Goal: Information Seeking & Learning: Check status

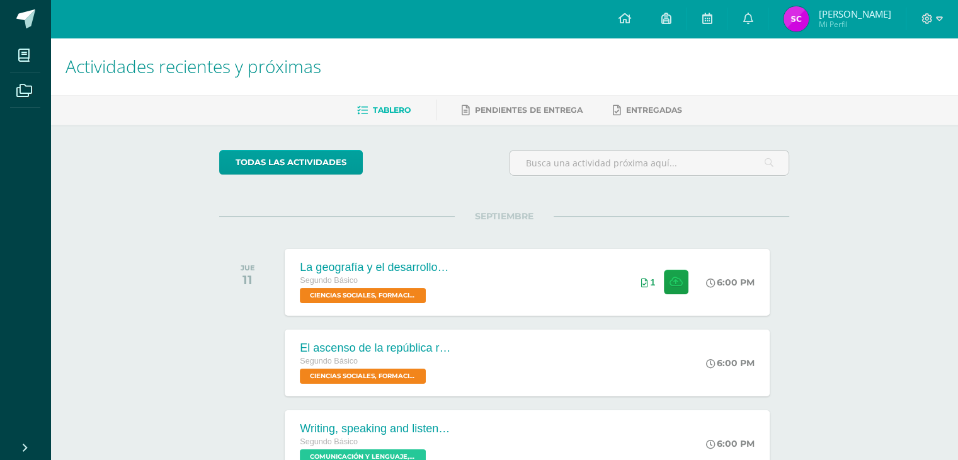
click at [802, 25] on img at bounding box center [795, 18] width 25 height 25
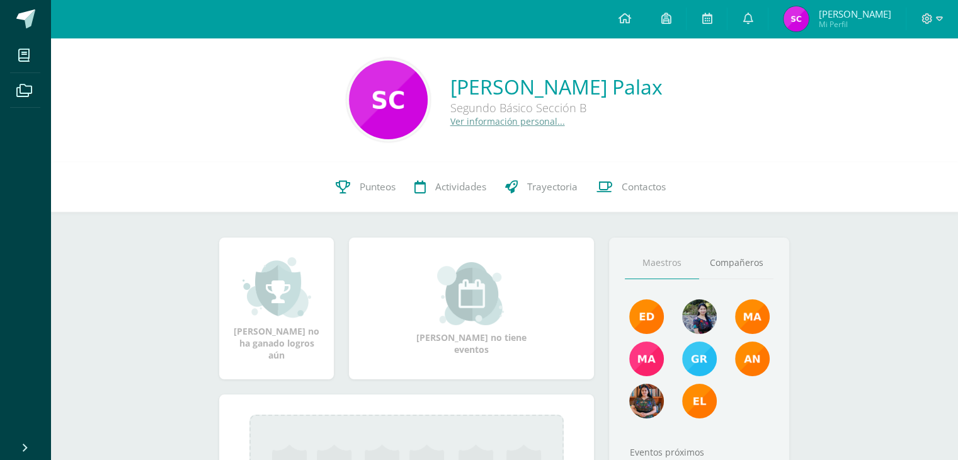
click at [662, 103] on div "Segundo Básico Sección B" at bounding box center [556, 107] width 212 height 15
click at [649, 106] on div "Segundo Básico Sección B" at bounding box center [556, 107] width 212 height 15
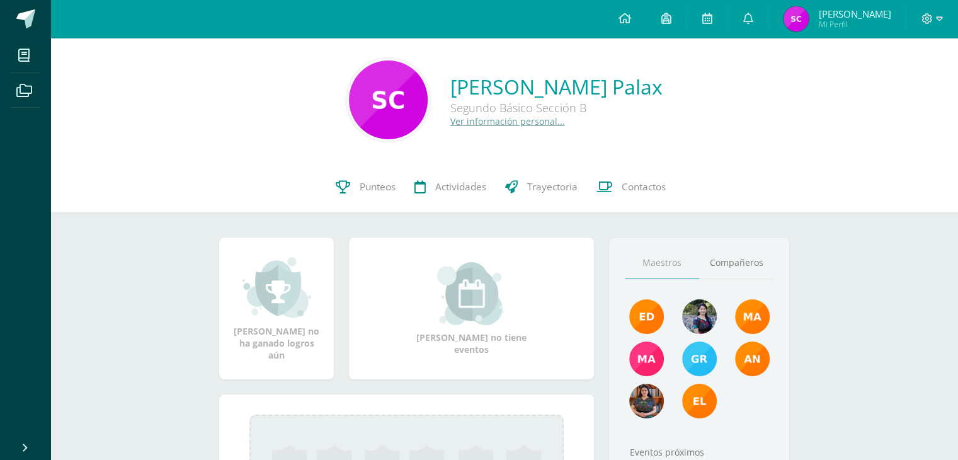
click at [416, 154] on div "Sonia Patricia Cosiguá Palax Segundo Básico Sección B Ver información personal.…" at bounding box center [503, 100] width 907 height 124
click at [392, 166] on link "Punteos" at bounding box center [365, 187] width 79 height 50
click at [630, 81] on link "Sonia Patricia Cosiguá Palax" at bounding box center [556, 86] width 212 height 27
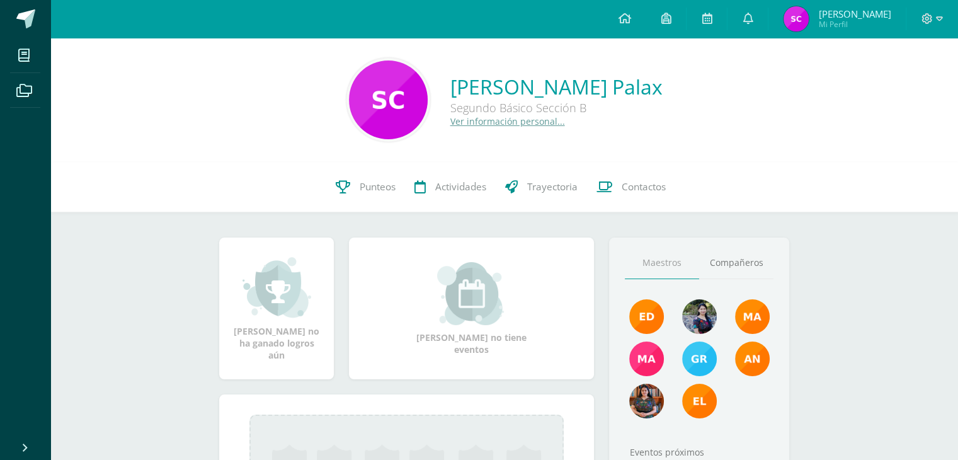
click at [446, 149] on div "Sonia Patricia Cosiguá Palax Segundo Básico Sección B Ver información personal.…" at bounding box center [503, 100] width 907 height 124
click at [367, 187] on span "Punteos" at bounding box center [378, 186] width 36 height 13
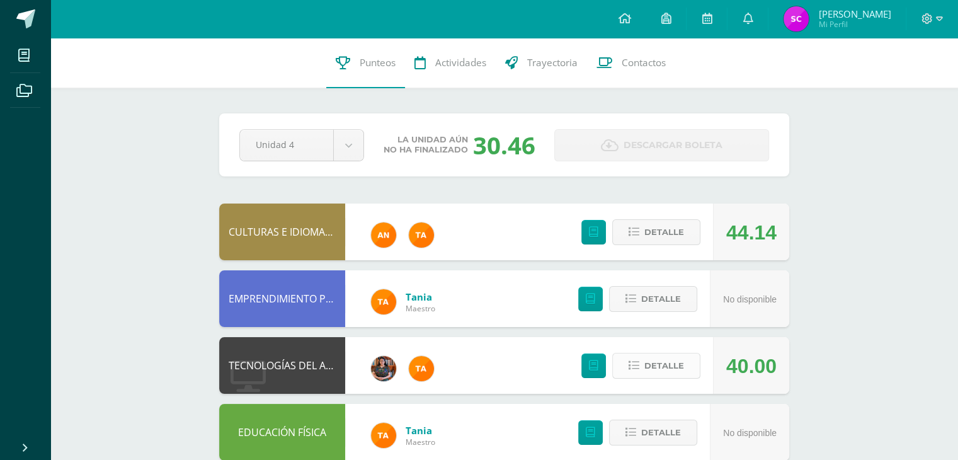
click at [661, 363] on span "Detalle" at bounding box center [664, 365] width 40 height 23
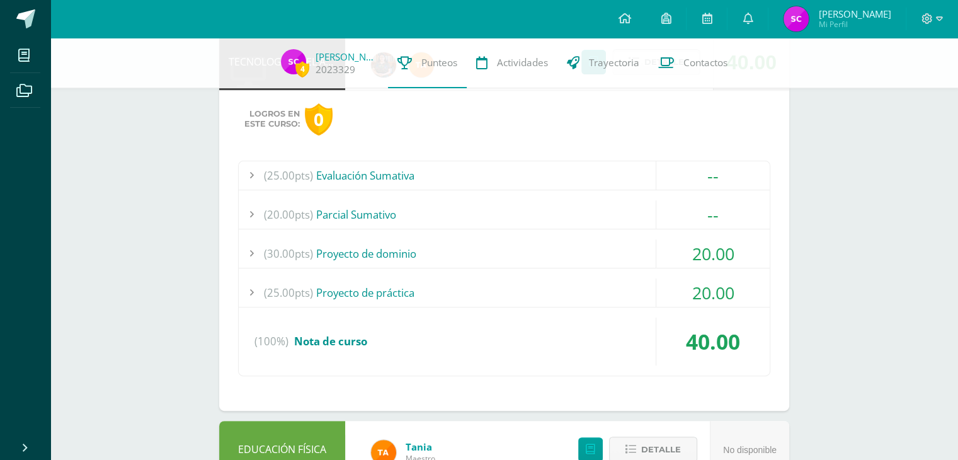
scroll to position [302, 0]
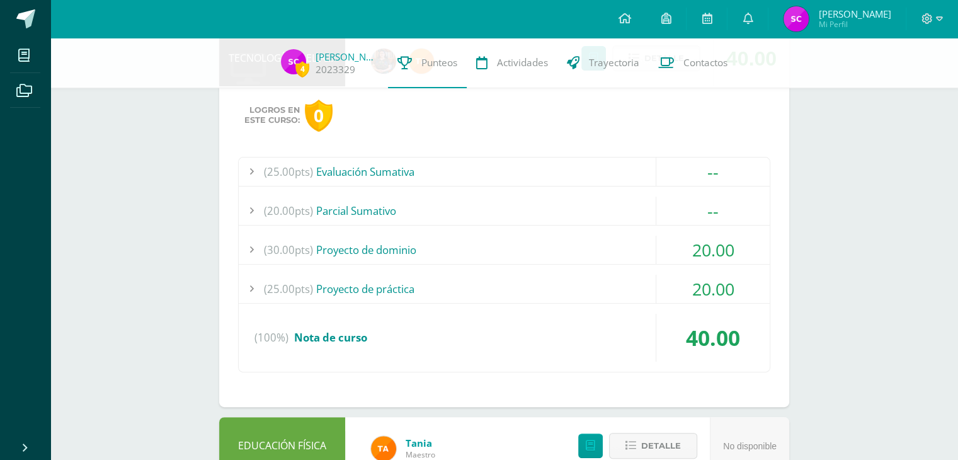
click at [727, 238] on div "20.00" at bounding box center [712, 249] width 113 height 28
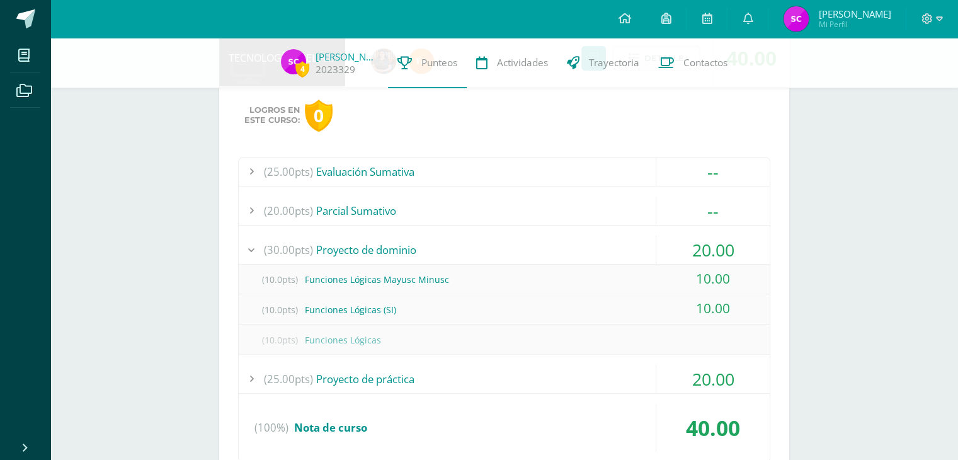
click at [727, 238] on div "20.00" at bounding box center [712, 249] width 113 height 28
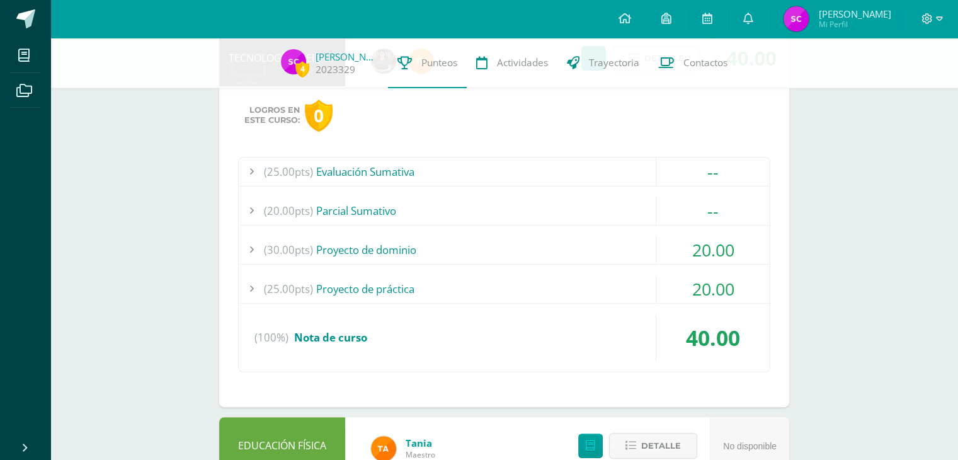
click at [715, 272] on div "(25.00pts) Evaluación Sumativa -- (25.0pts) Examen Final" at bounding box center [504, 264] width 532 height 215
click at [716, 284] on div "20.00" at bounding box center [712, 289] width 113 height 28
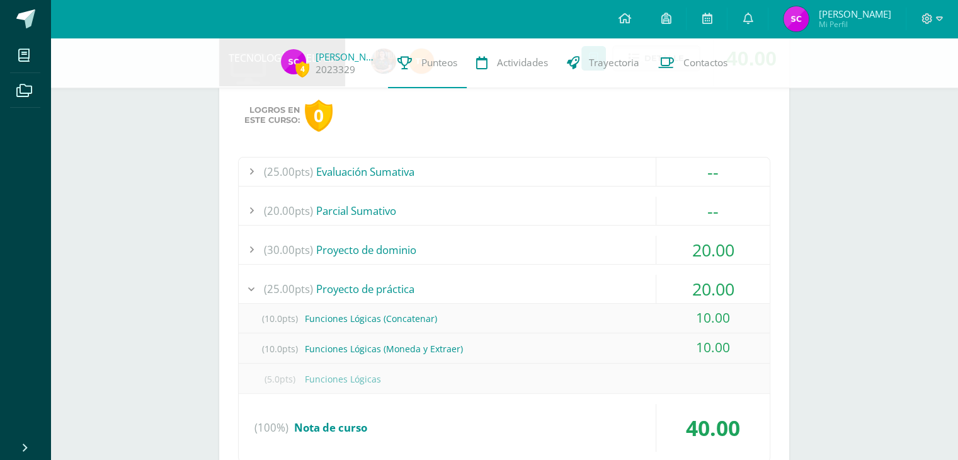
click at [716, 283] on div "20.00" at bounding box center [712, 289] width 113 height 28
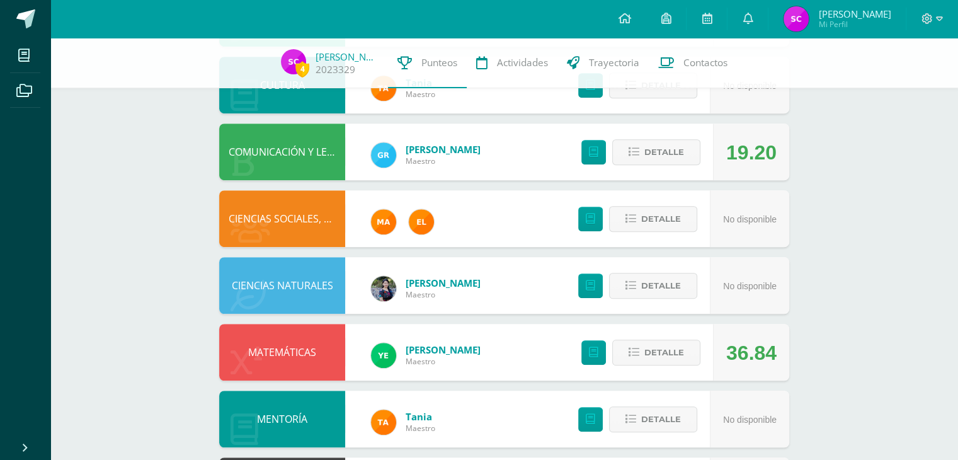
scroll to position [798, 0]
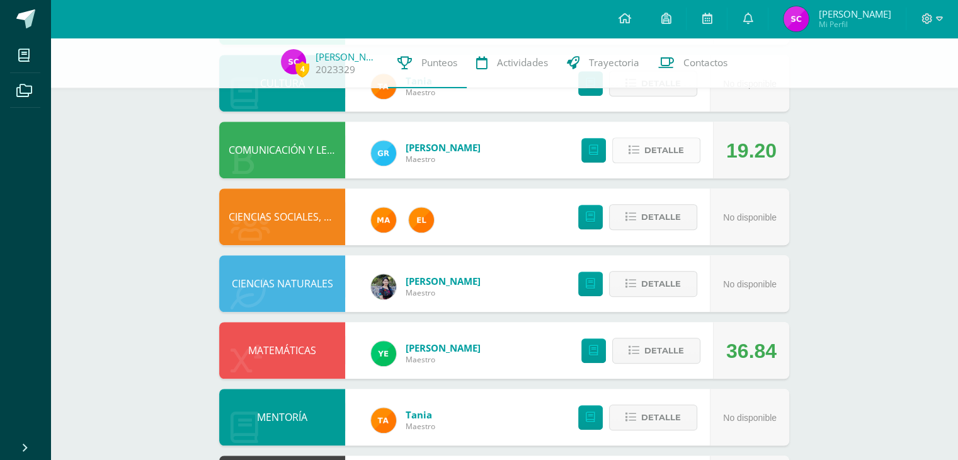
click at [664, 154] on span "Detalle" at bounding box center [664, 150] width 40 height 23
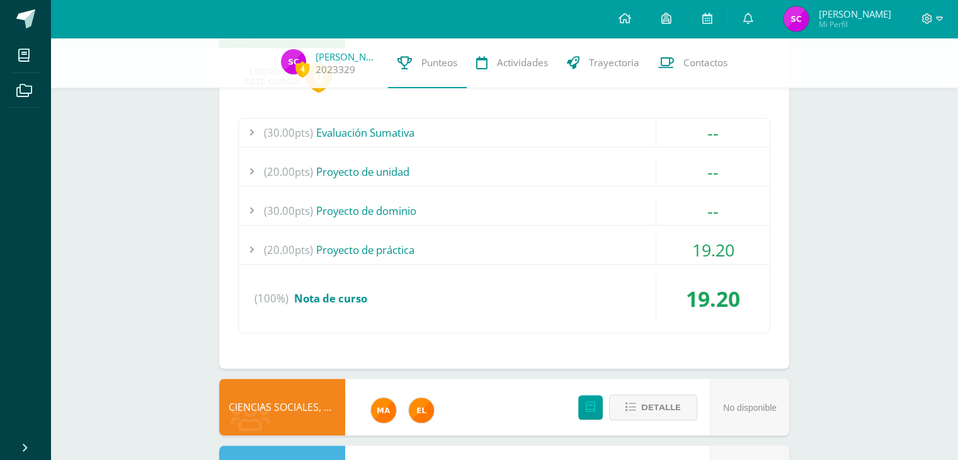
scroll to position [929, 0]
click at [693, 243] on div "19.20" at bounding box center [712, 249] width 113 height 28
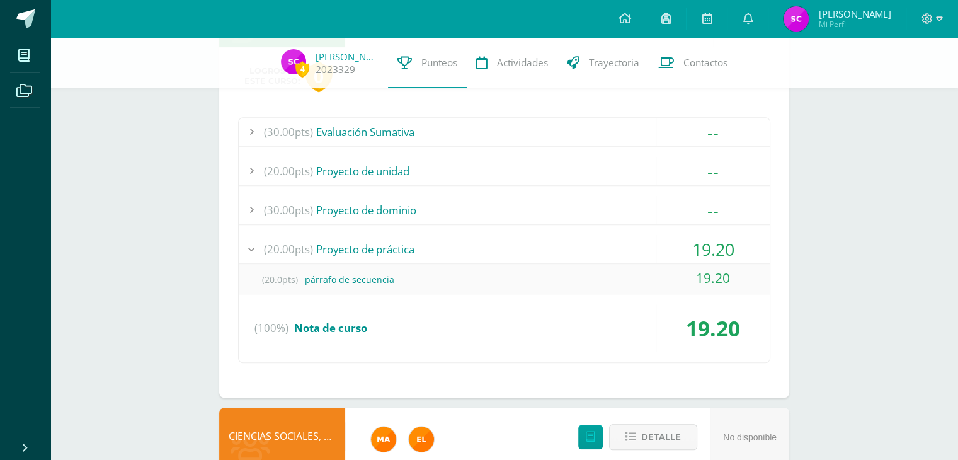
click at [693, 243] on div "19.20" at bounding box center [712, 249] width 113 height 28
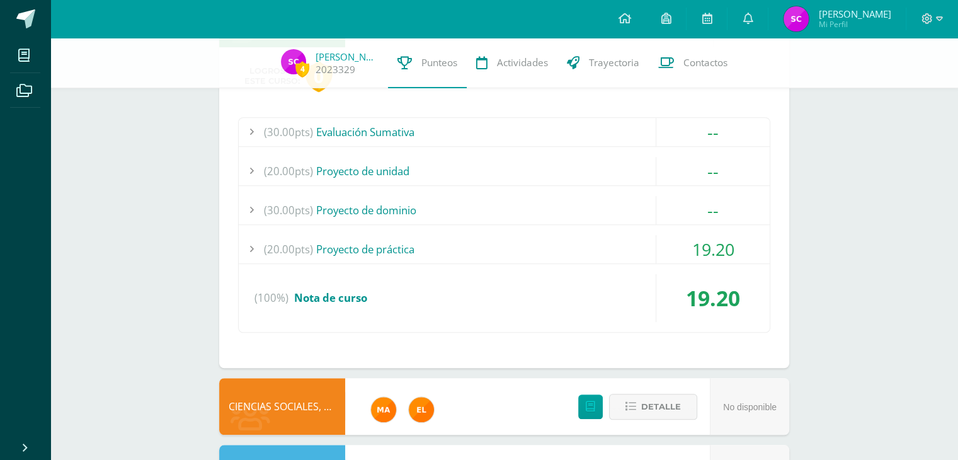
click at [714, 207] on div "--" at bounding box center [712, 210] width 113 height 28
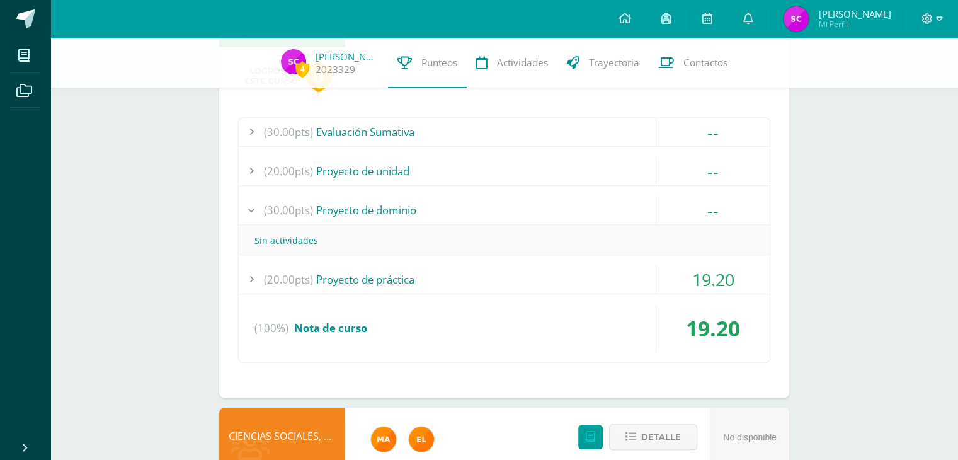
click at [714, 207] on div "--" at bounding box center [712, 210] width 113 height 28
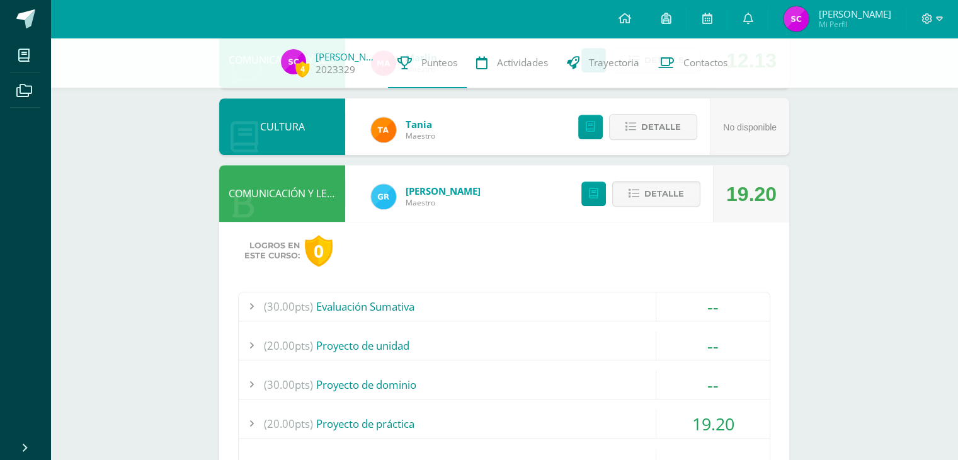
scroll to position [752, 0]
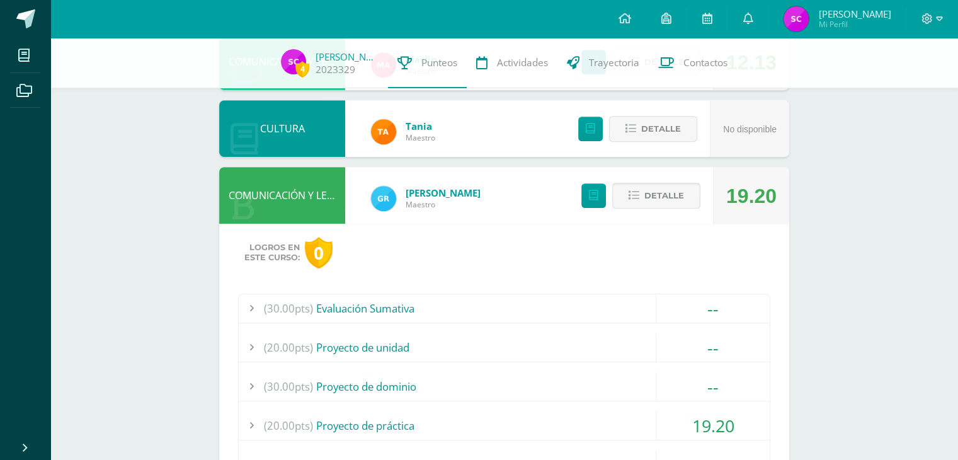
click at [650, 186] on span "Detalle" at bounding box center [664, 195] width 40 height 23
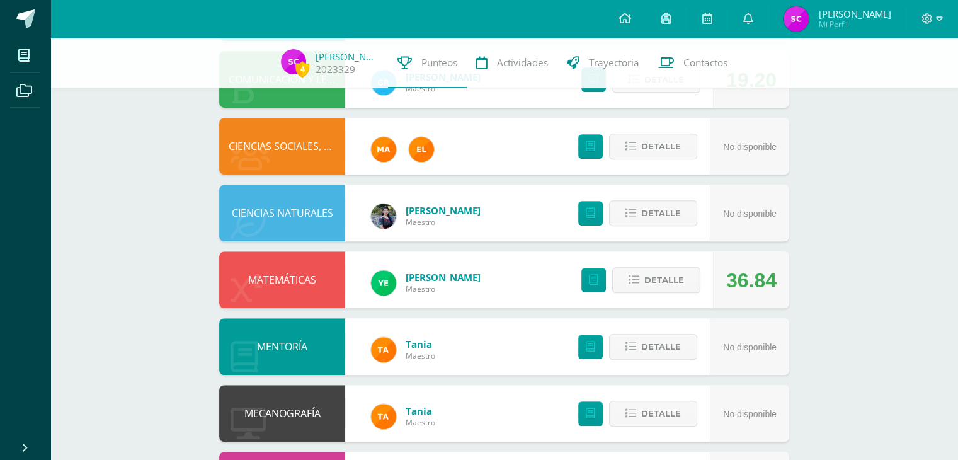
scroll to position [941, 0]
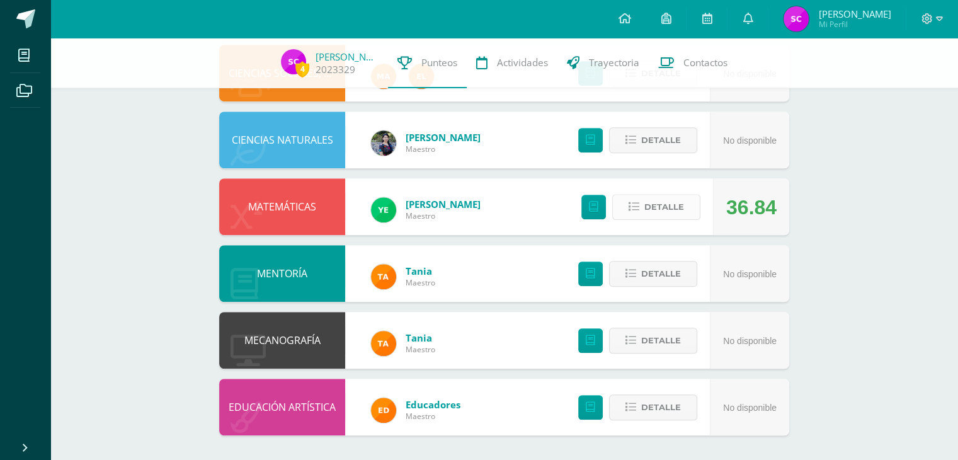
click at [659, 205] on span "Detalle" at bounding box center [664, 206] width 40 height 23
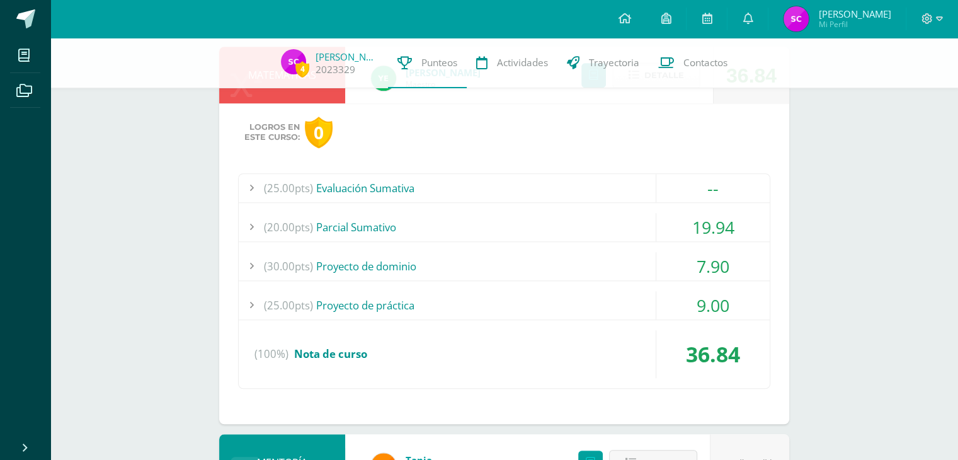
scroll to position [1087, 0]
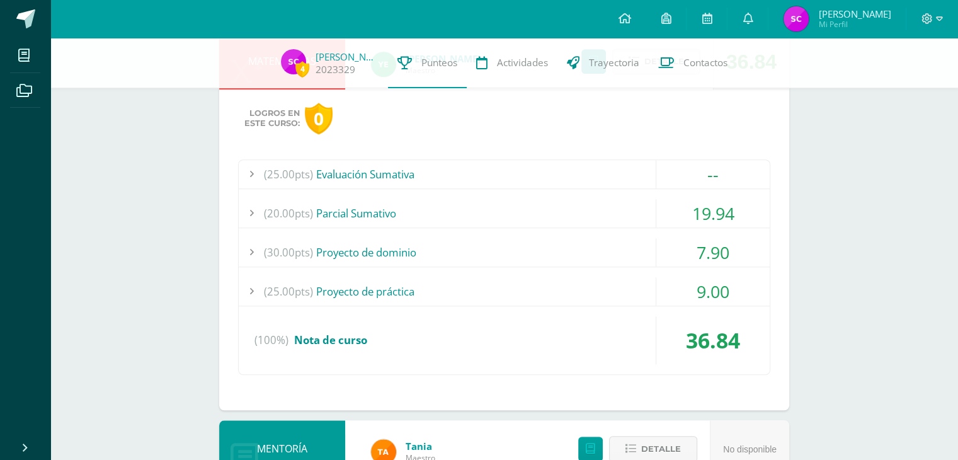
click at [667, 205] on div "19.94" at bounding box center [712, 213] width 113 height 28
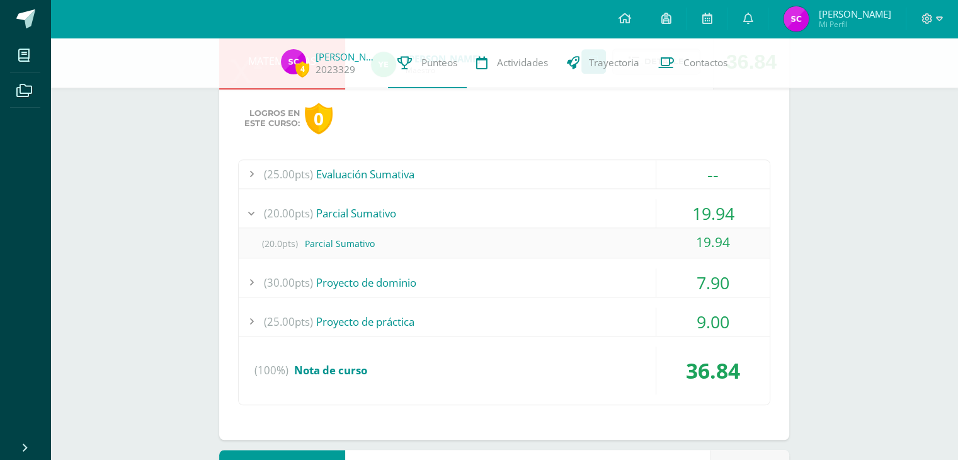
click at [667, 205] on div "19.94" at bounding box center [712, 213] width 113 height 28
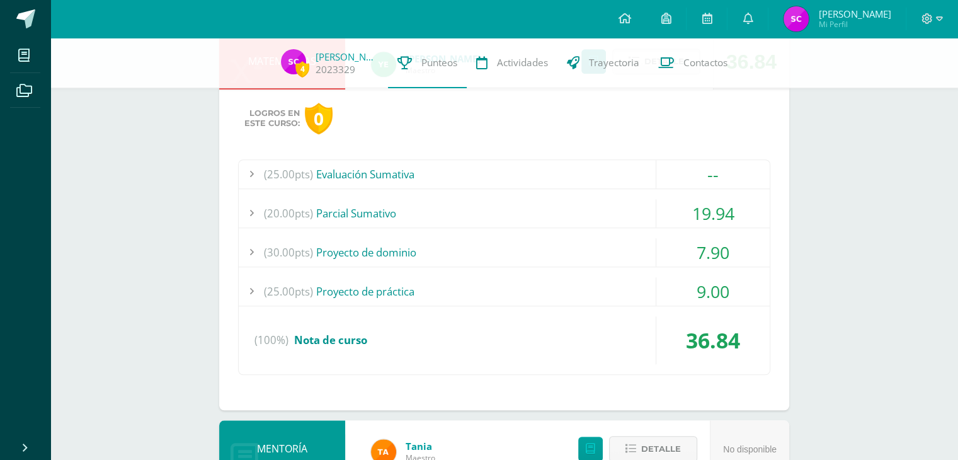
click at [662, 243] on div "7.90" at bounding box center [712, 252] width 113 height 28
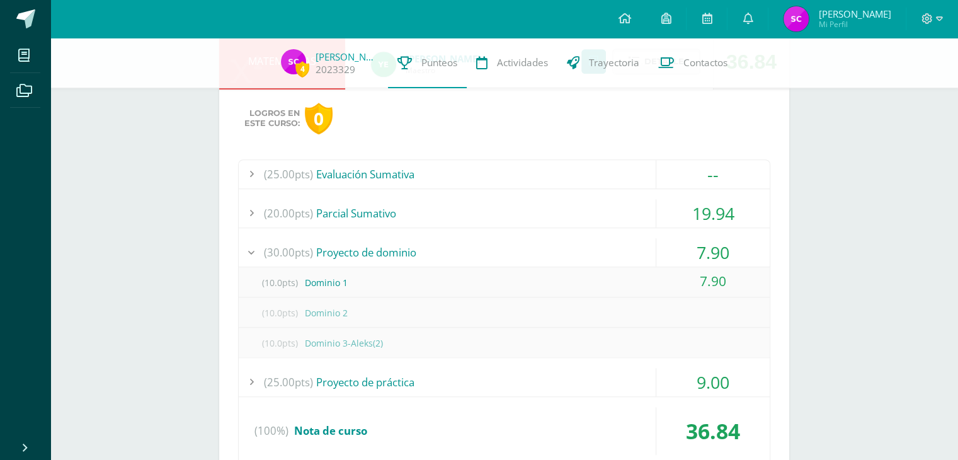
click at [662, 243] on div "7.90" at bounding box center [712, 252] width 113 height 28
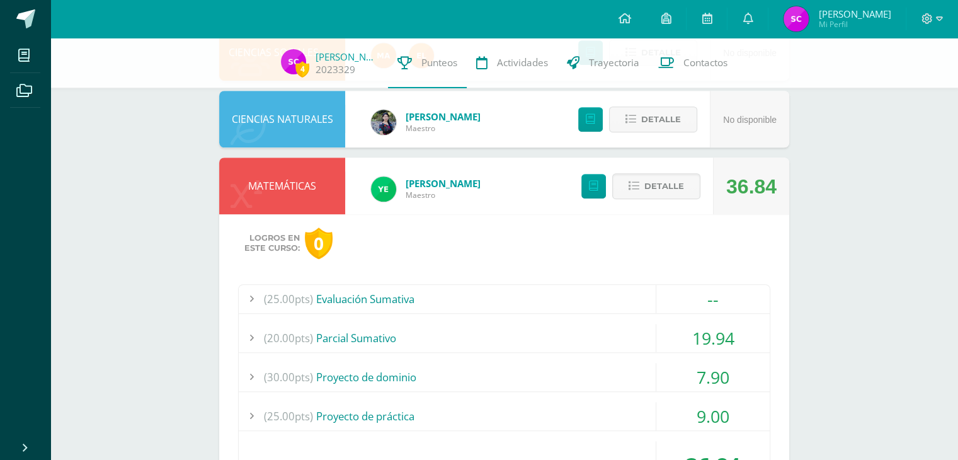
scroll to position [961, 0]
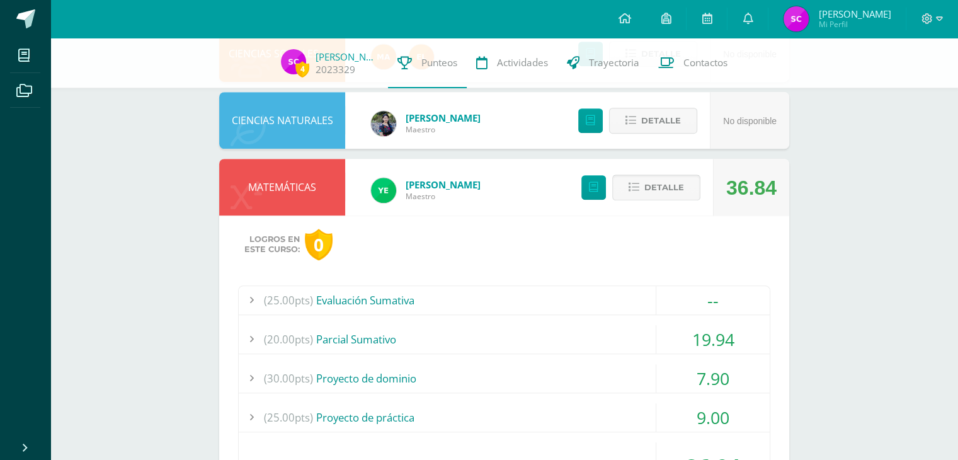
click at [667, 182] on span "Detalle" at bounding box center [664, 187] width 40 height 23
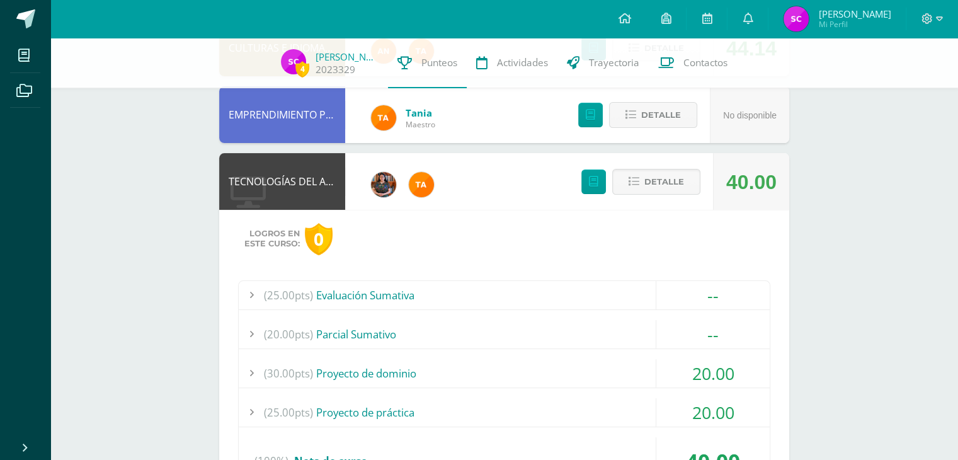
scroll to position [179, 0]
click at [665, 172] on span "Detalle" at bounding box center [664, 181] width 40 height 23
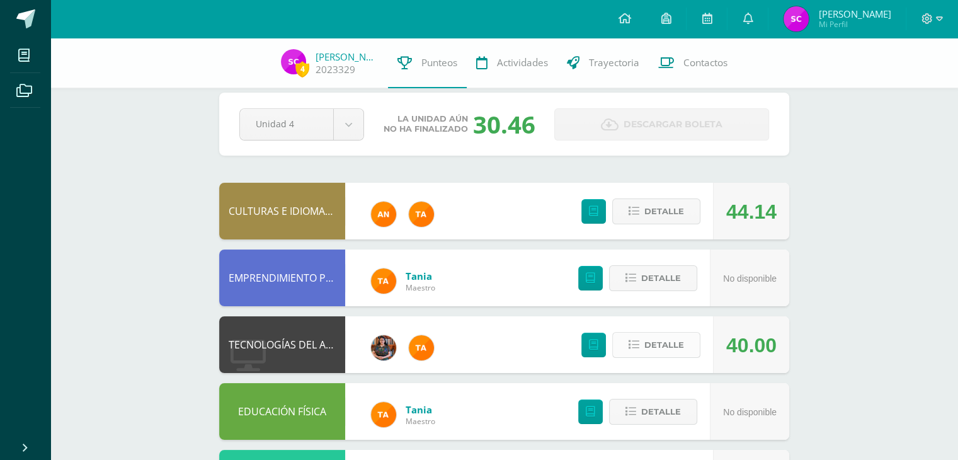
scroll to position [0, 0]
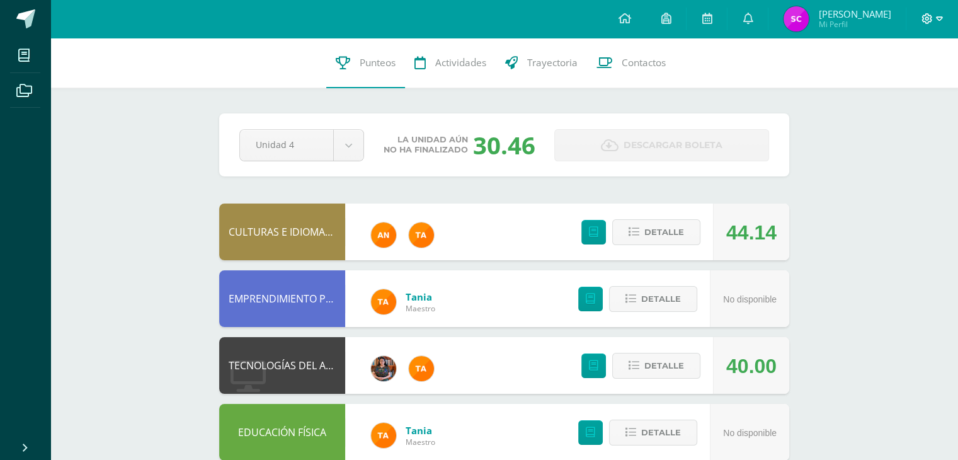
click at [927, 17] on icon at bounding box center [927, 18] width 11 height 11
click at [902, 87] on span "Cerrar sesión" at bounding box center [898, 85] width 57 height 12
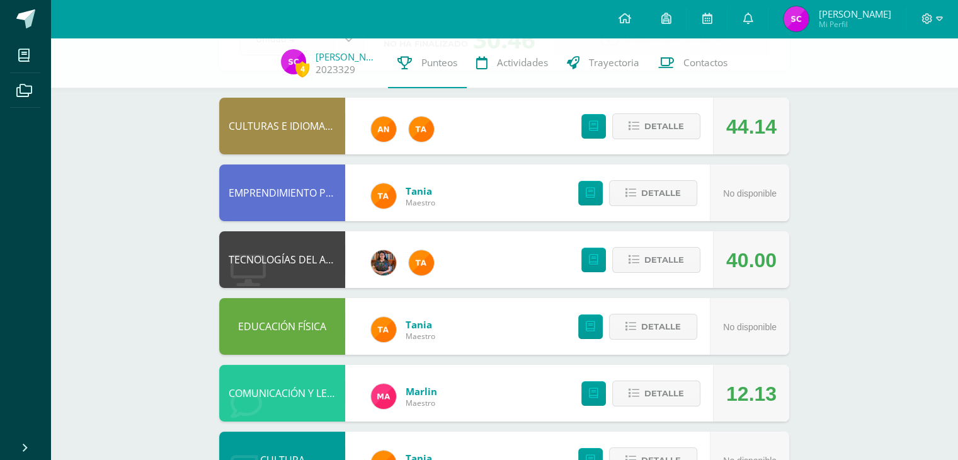
scroll to position [98, 0]
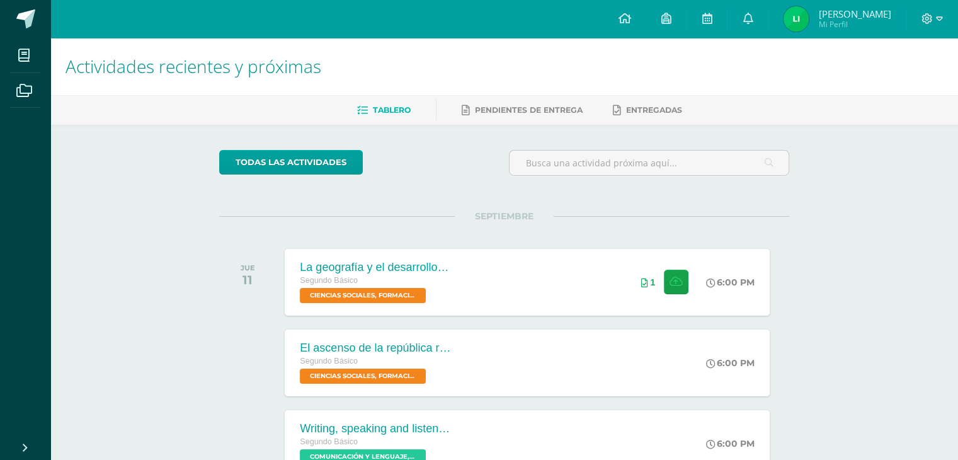
click at [808, 20] on img at bounding box center [795, 18] width 25 height 25
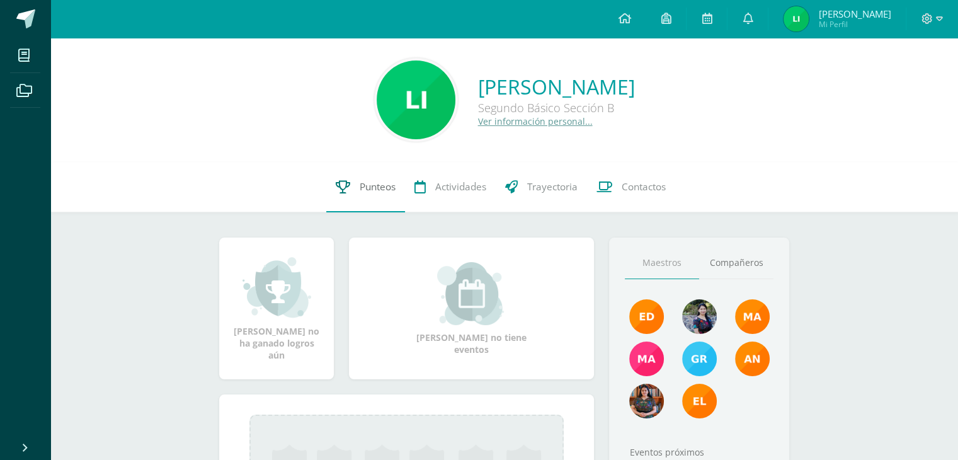
click at [360, 181] on span "Punteos" at bounding box center [378, 186] width 36 height 13
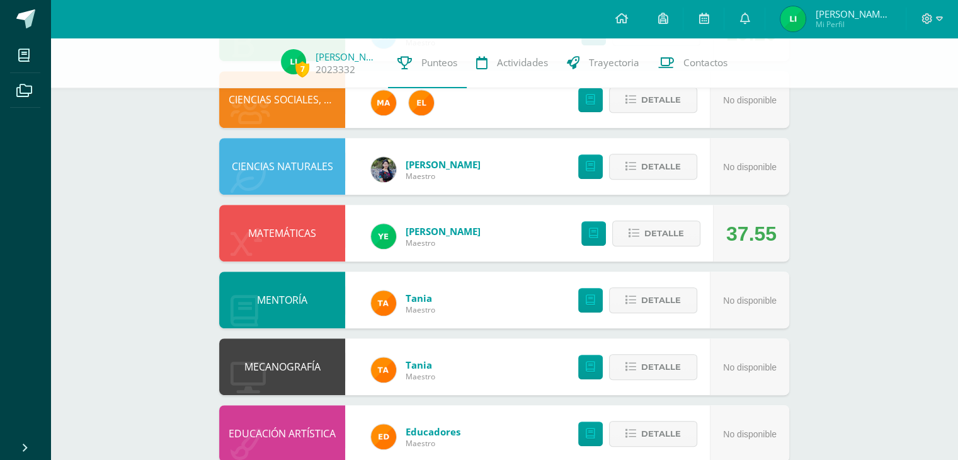
scroll to position [602, 0]
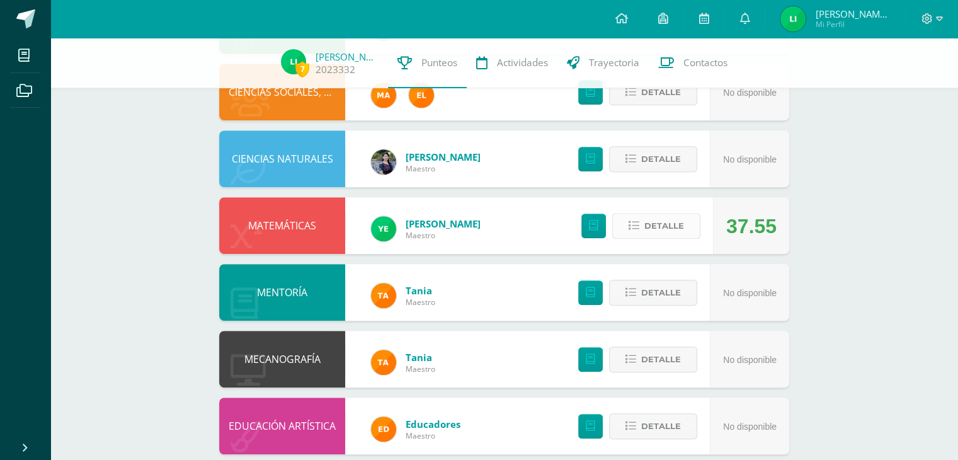
click at [689, 227] on button "Detalle" at bounding box center [656, 226] width 88 height 26
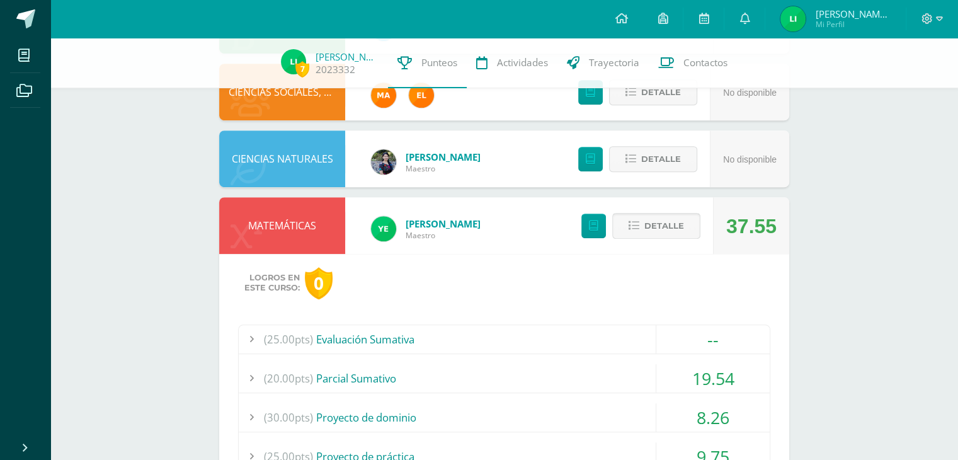
click at [689, 227] on button "Detalle" at bounding box center [656, 226] width 88 height 26
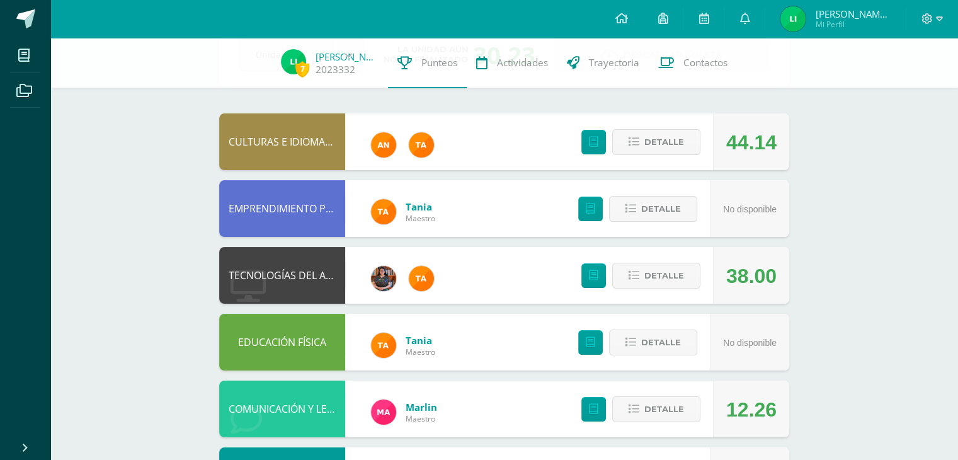
scroll to position [73, 0]
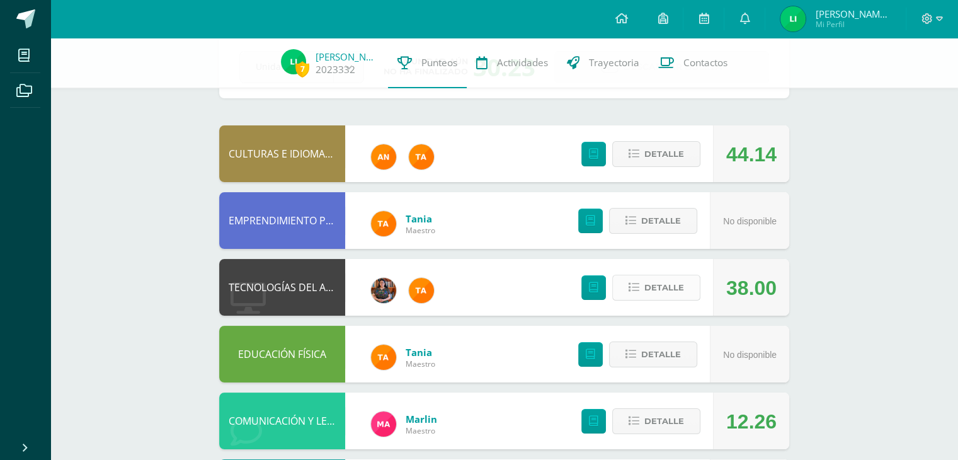
click at [649, 281] on span "Detalle" at bounding box center [664, 287] width 40 height 23
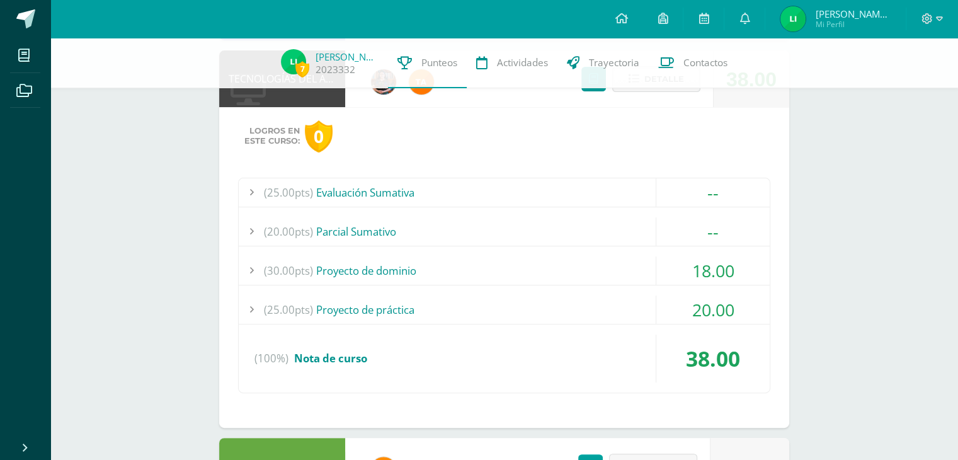
scroll to position [282, 0]
click at [581, 259] on div "(30.00pts) Proyecto de dominio" at bounding box center [504, 270] width 531 height 28
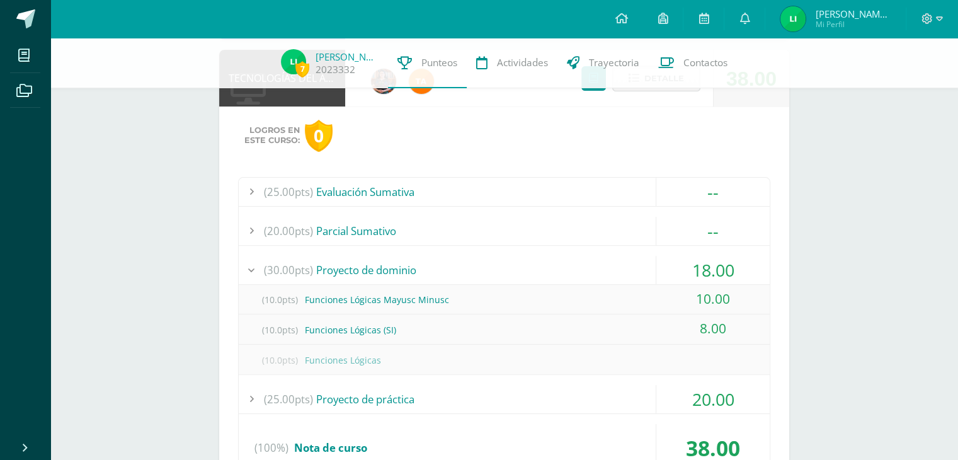
click at [581, 259] on div "(30.00pts) Proyecto de dominio" at bounding box center [504, 270] width 531 height 28
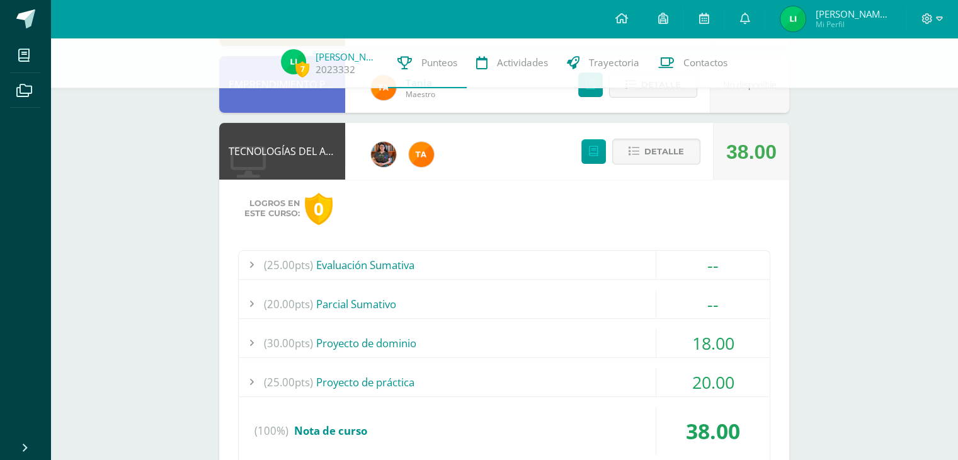
scroll to position [209, 0]
click at [659, 149] on span "Detalle" at bounding box center [664, 151] width 40 height 23
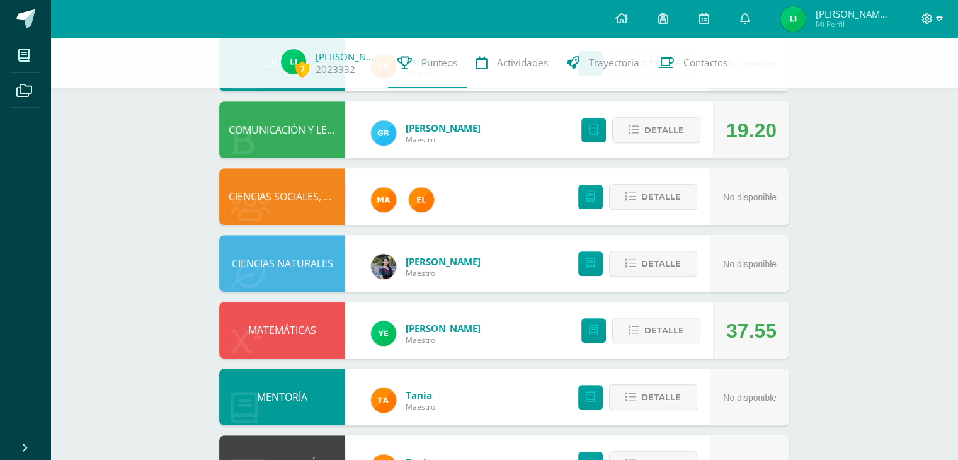
scroll to position [622, 0]
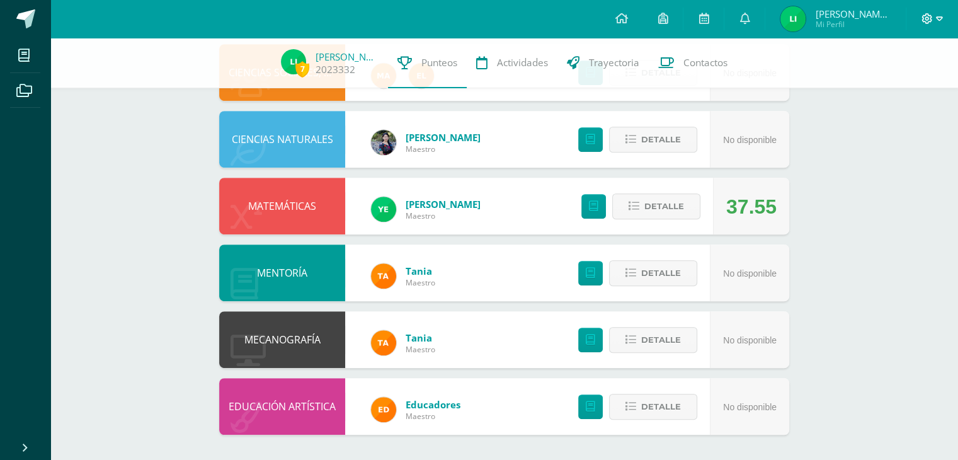
click at [934, 22] on span at bounding box center [931, 19] width 21 height 14
click at [896, 81] on span "Cerrar sesión" at bounding box center [898, 86] width 57 height 12
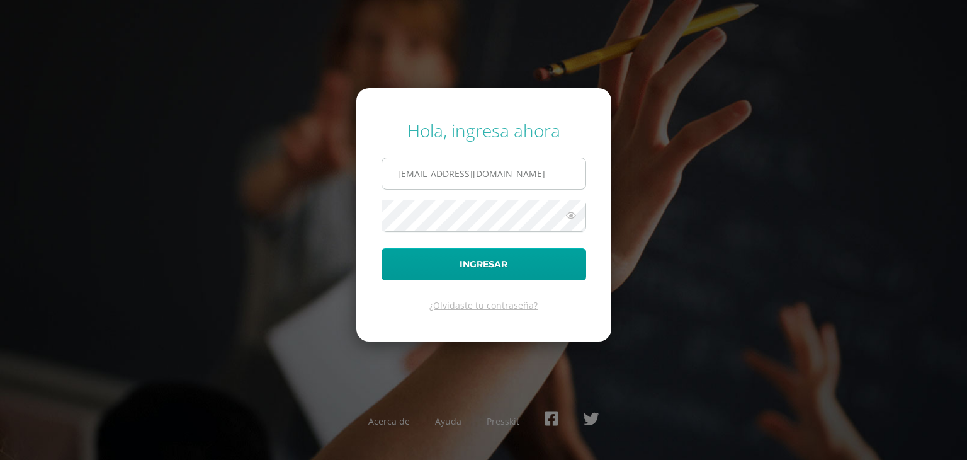
click at [531, 167] on input "lauraiboy2023@maiagt.org" at bounding box center [483, 173] width 203 height 31
click at [536, 176] on input "lauraiboy2023@maiagt.org" at bounding box center [483, 173] width 203 height 31
type input "soniacosigua2023@maiagt.org"
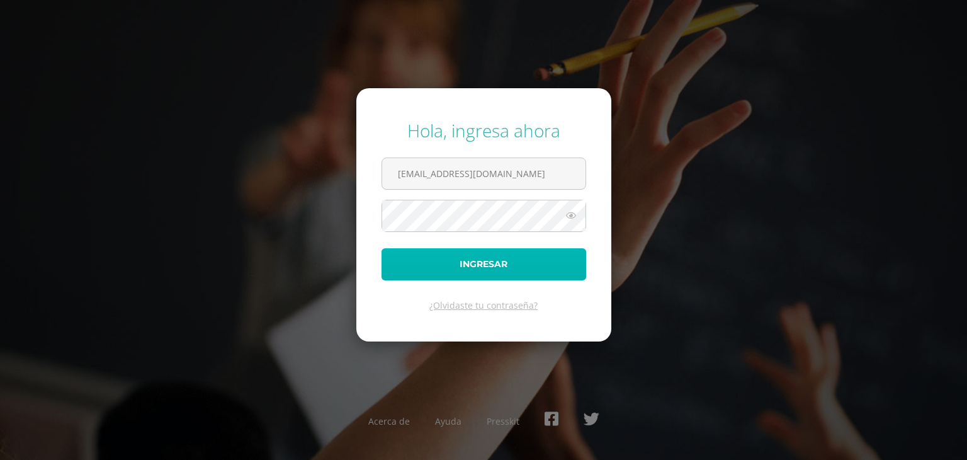
click at [528, 268] on button "Ingresar" at bounding box center [484, 264] width 205 height 32
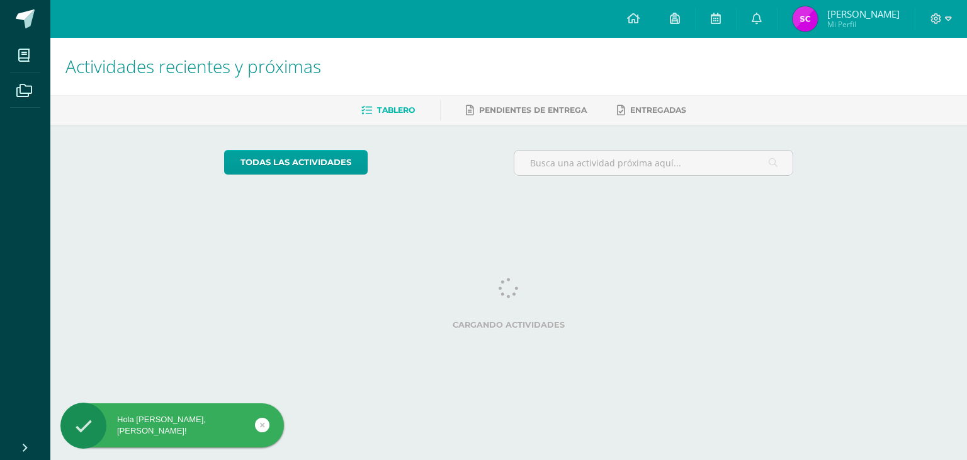
click at [815, 21] on img at bounding box center [805, 18] width 25 height 25
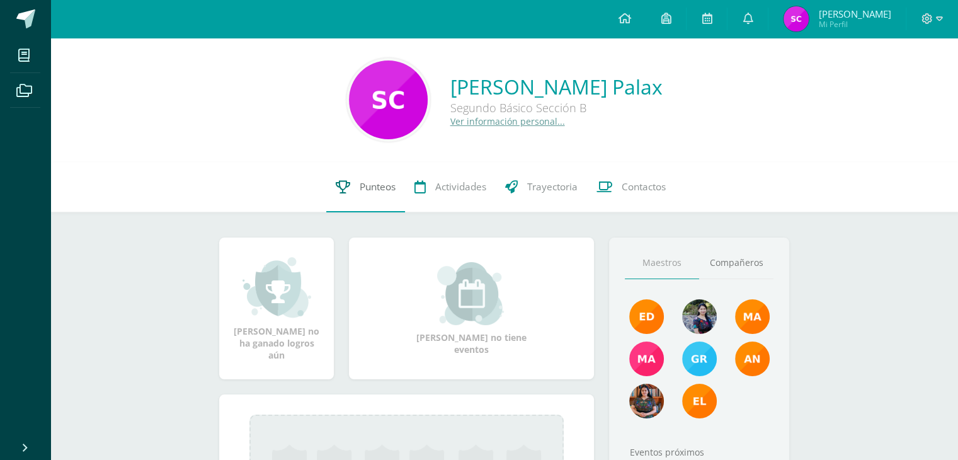
click at [377, 184] on span "Punteos" at bounding box center [378, 186] width 36 height 13
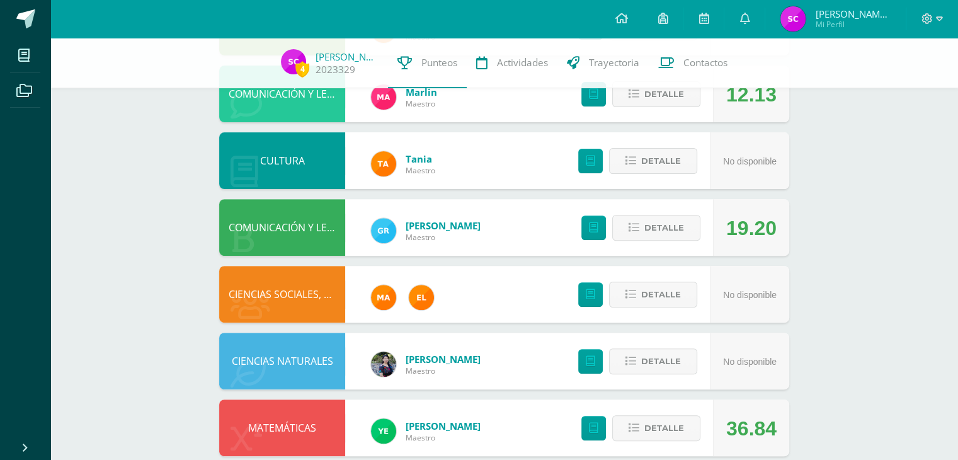
scroll to position [395, 0]
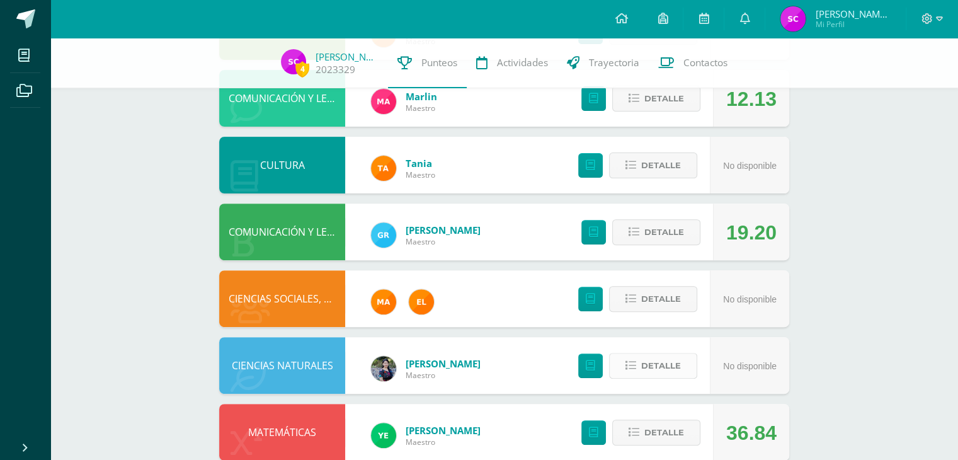
click at [651, 368] on span "Detalle" at bounding box center [661, 365] width 40 height 23
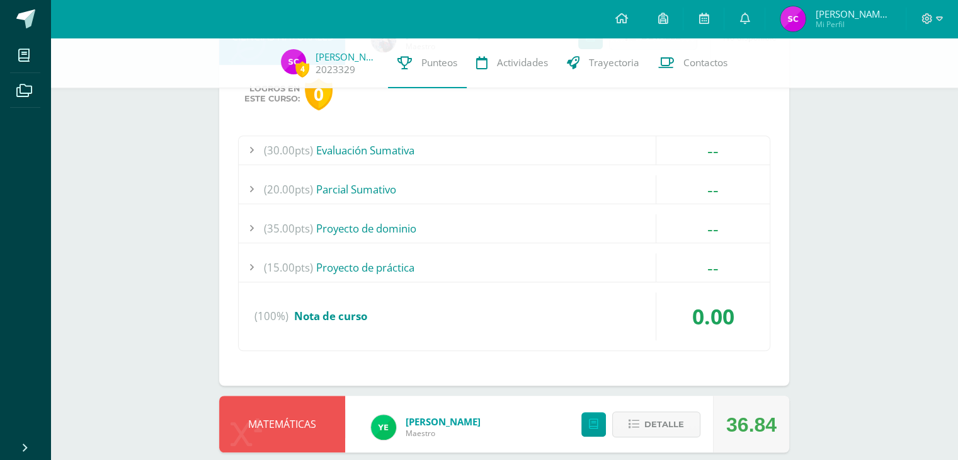
scroll to position [725, 0]
click at [677, 235] on div "--" at bounding box center [712, 227] width 113 height 28
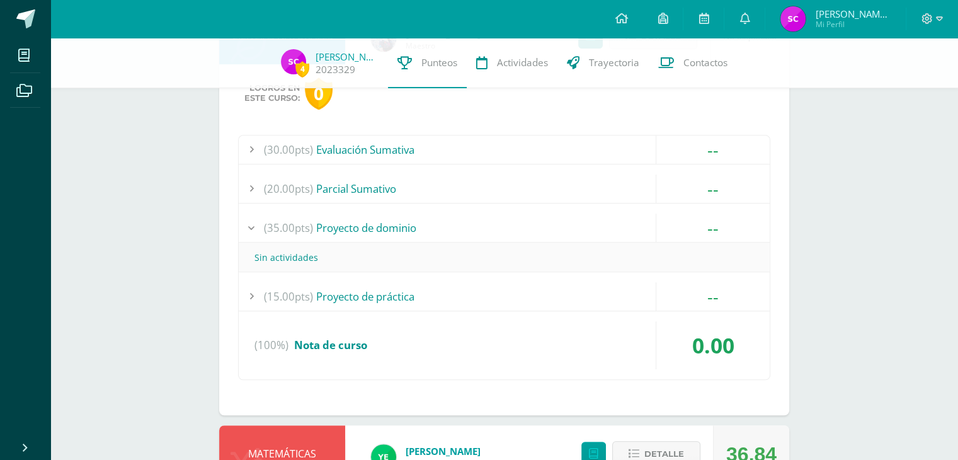
click at [677, 235] on div "--" at bounding box center [712, 227] width 113 height 28
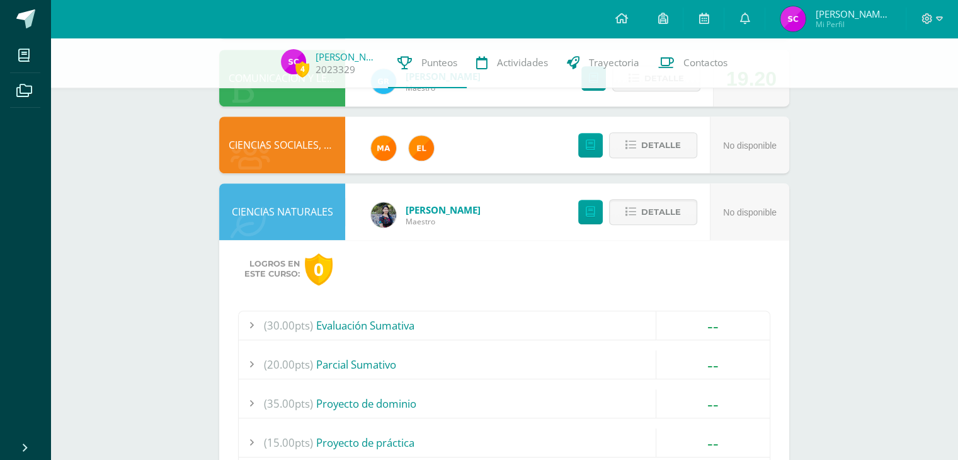
scroll to position [543, 0]
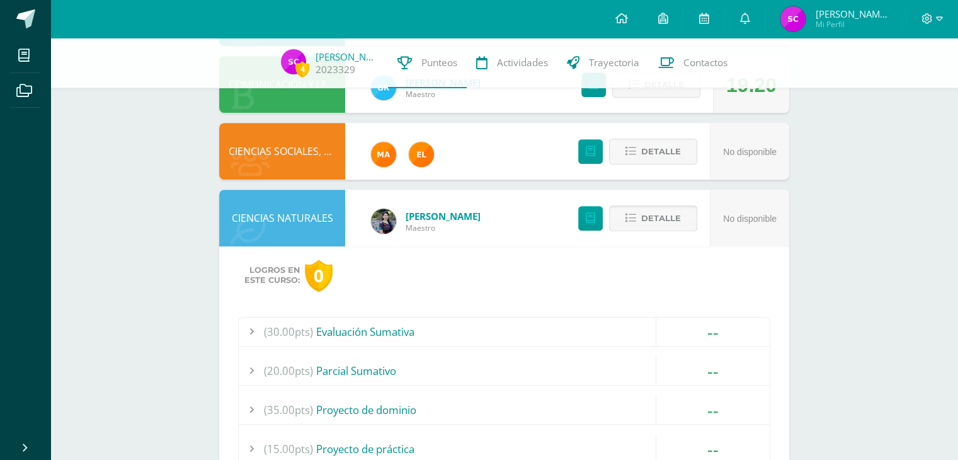
click at [666, 218] on span "Detalle" at bounding box center [661, 218] width 40 height 23
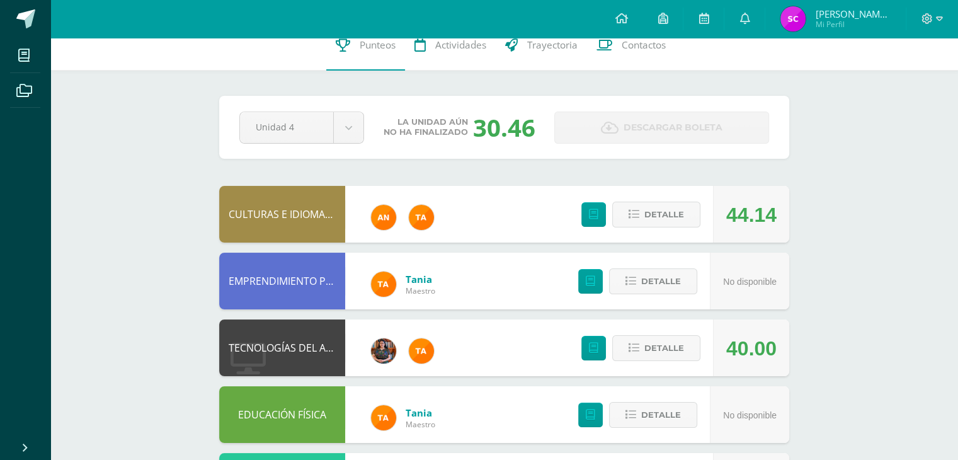
scroll to position [0, 0]
